Goal: Transaction & Acquisition: Download file/media

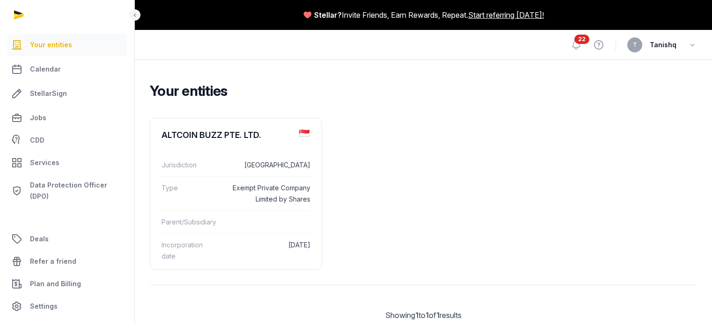
click at [208, 152] on div "ALTCOIN BUZZ PTE. LTD." at bounding box center [235, 135] width 171 height 34
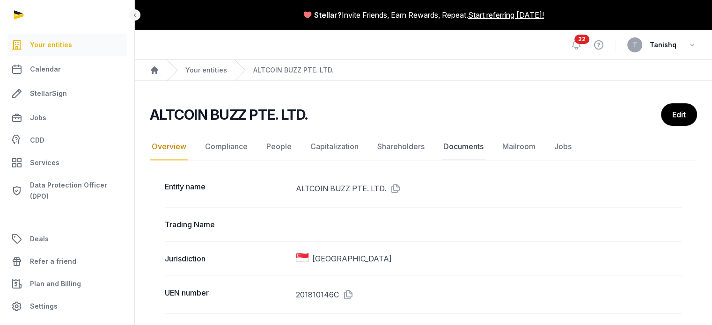
click at [468, 151] on link "Documents" at bounding box center [463, 146] width 44 height 27
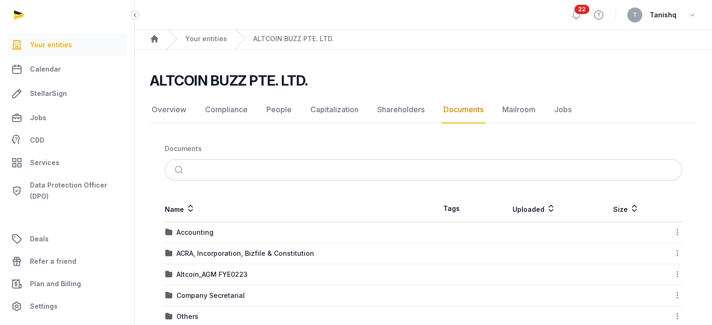
scroll to position [176, 0]
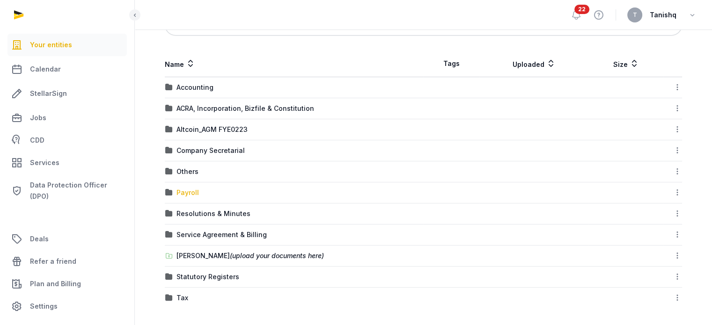
click at [182, 189] on div "Payroll" at bounding box center [187, 192] width 22 height 9
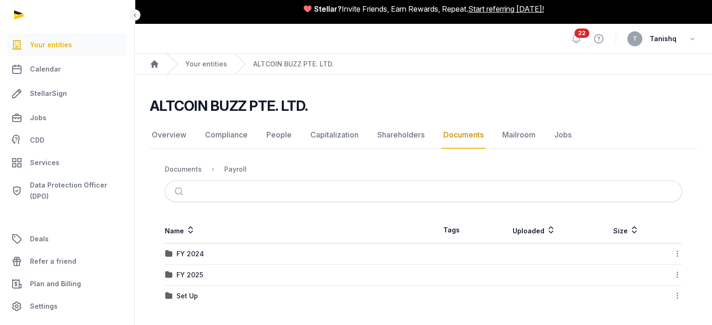
scroll to position [5, 0]
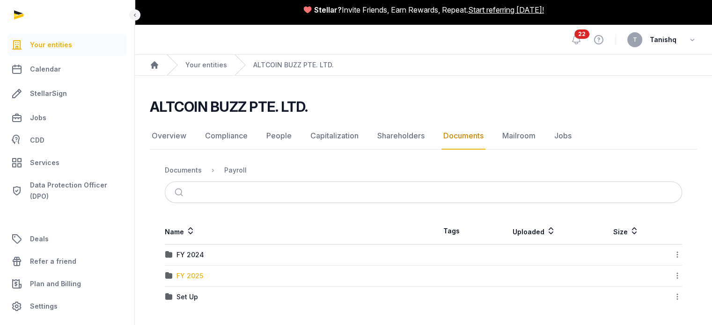
click at [195, 274] on div "FY 2025" at bounding box center [189, 275] width 27 height 9
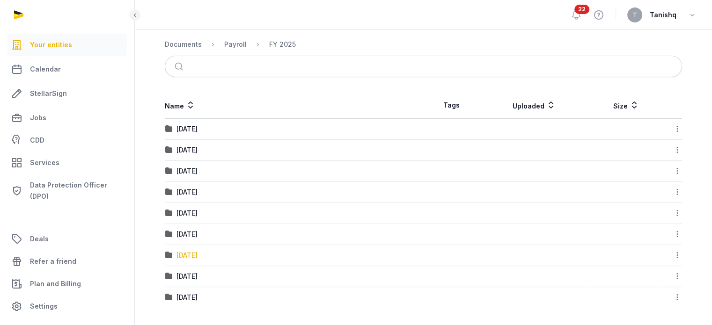
click at [185, 255] on div "7. July 2025" at bounding box center [186, 255] width 21 height 9
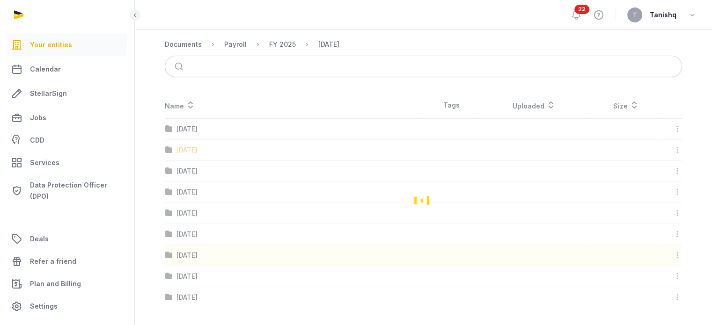
scroll to position [68, 0]
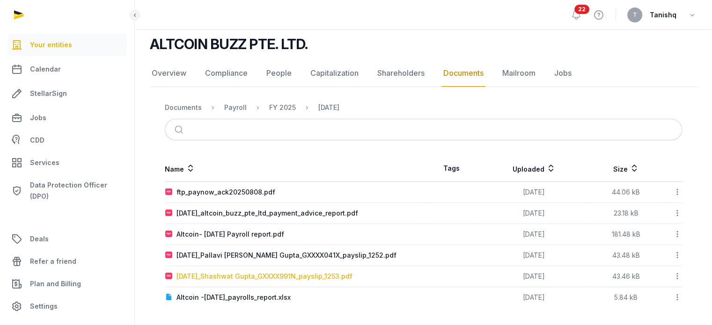
click at [263, 273] on div "July 2025_Shashwat Gupta_GXXXX991N_payslip_1253.pdf" at bounding box center [264, 276] width 176 height 9
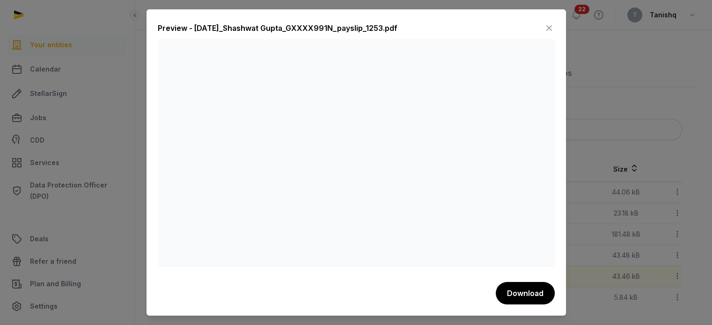
click at [587, 66] on div at bounding box center [356, 162] width 712 height 325
click at [548, 31] on icon at bounding box center [548, 28] width 11 height 15
